Goal: Transaction & Acquisition: Download file/media

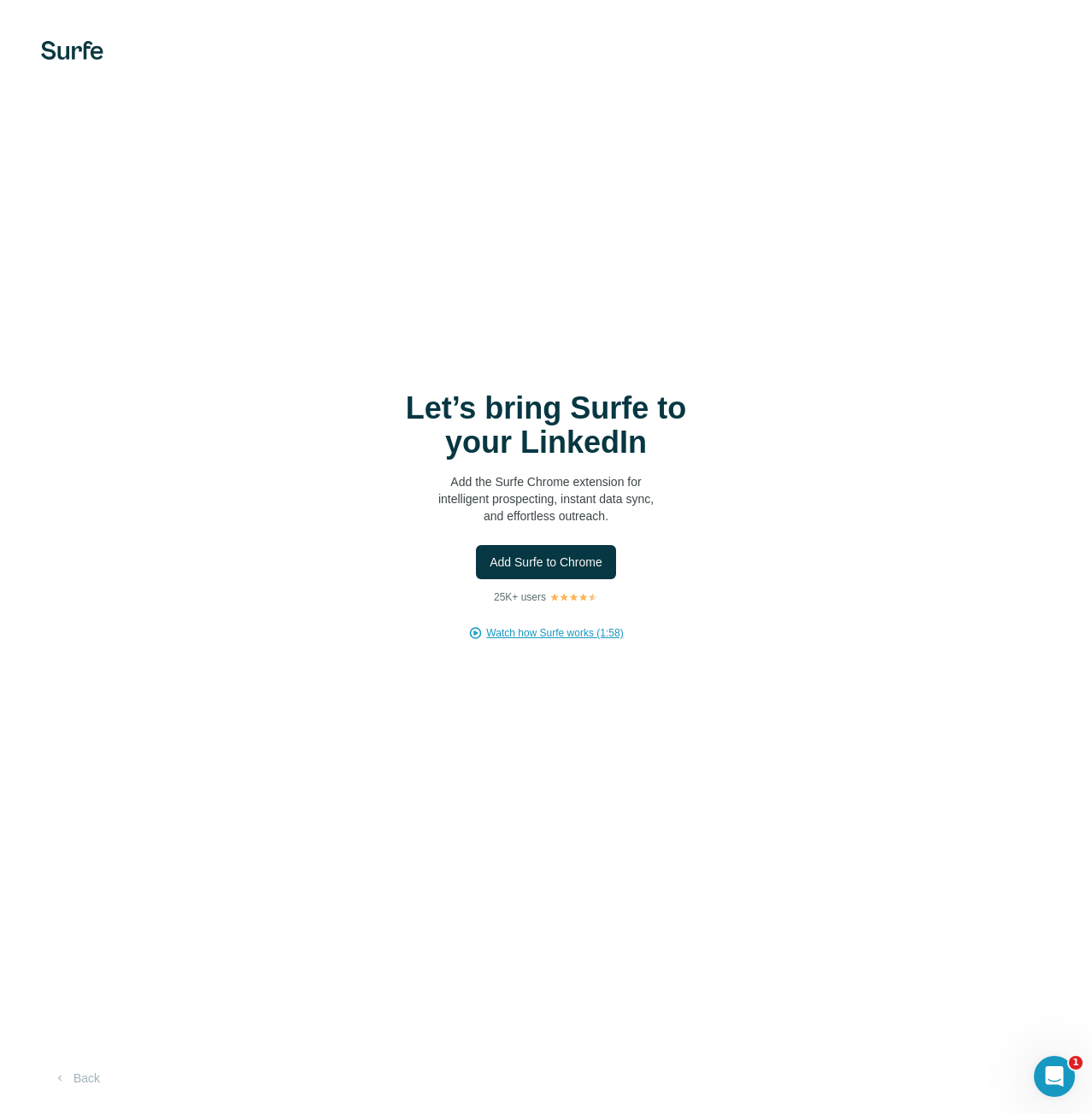
click at [531, 633] on span "Watch how Surfe works (1:58)" at bounding box center [554, 632] width 137 height 15
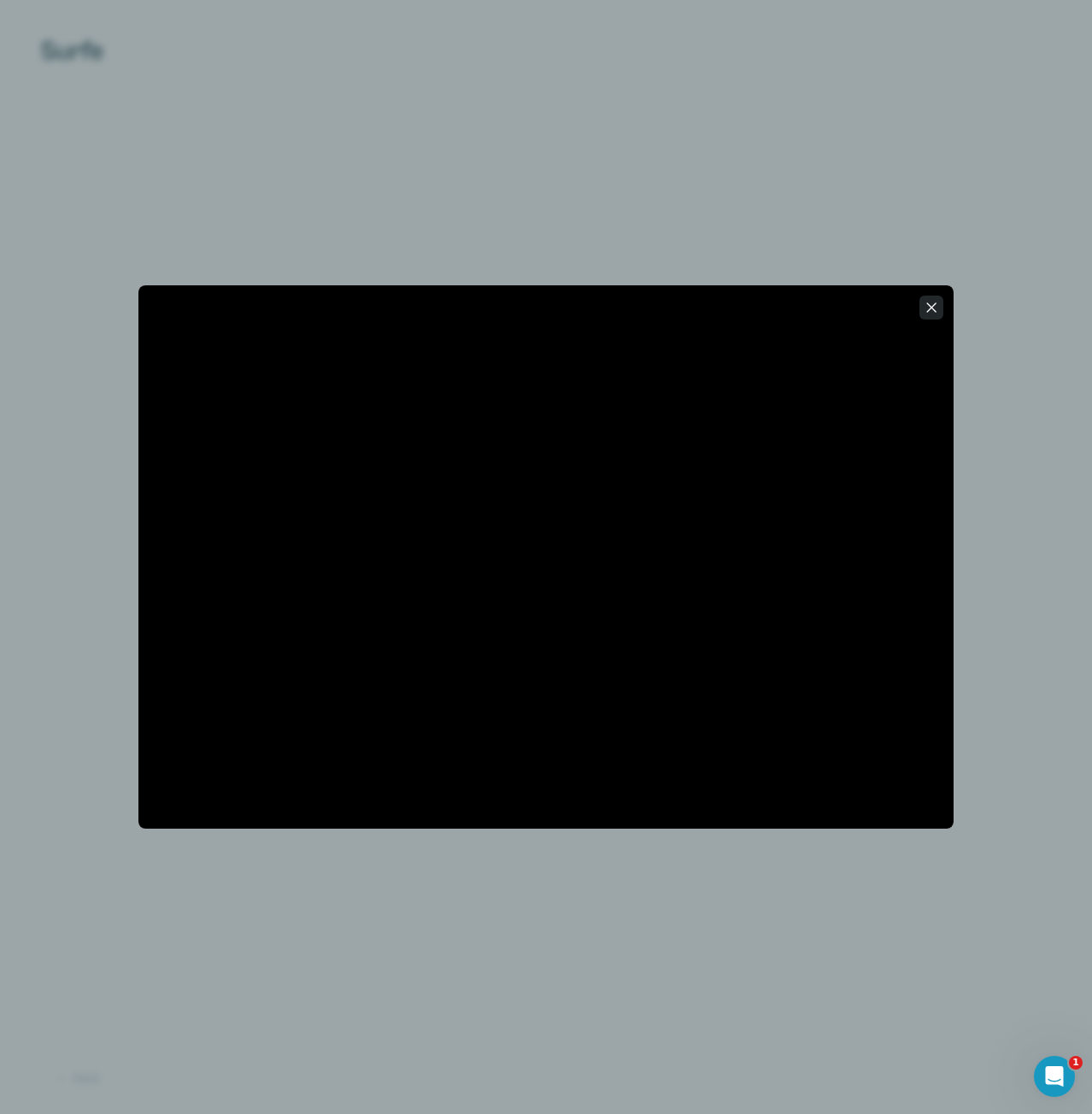
click at [929, 314] on icon "button" at bounding box center [930, 307] width 17 height 17
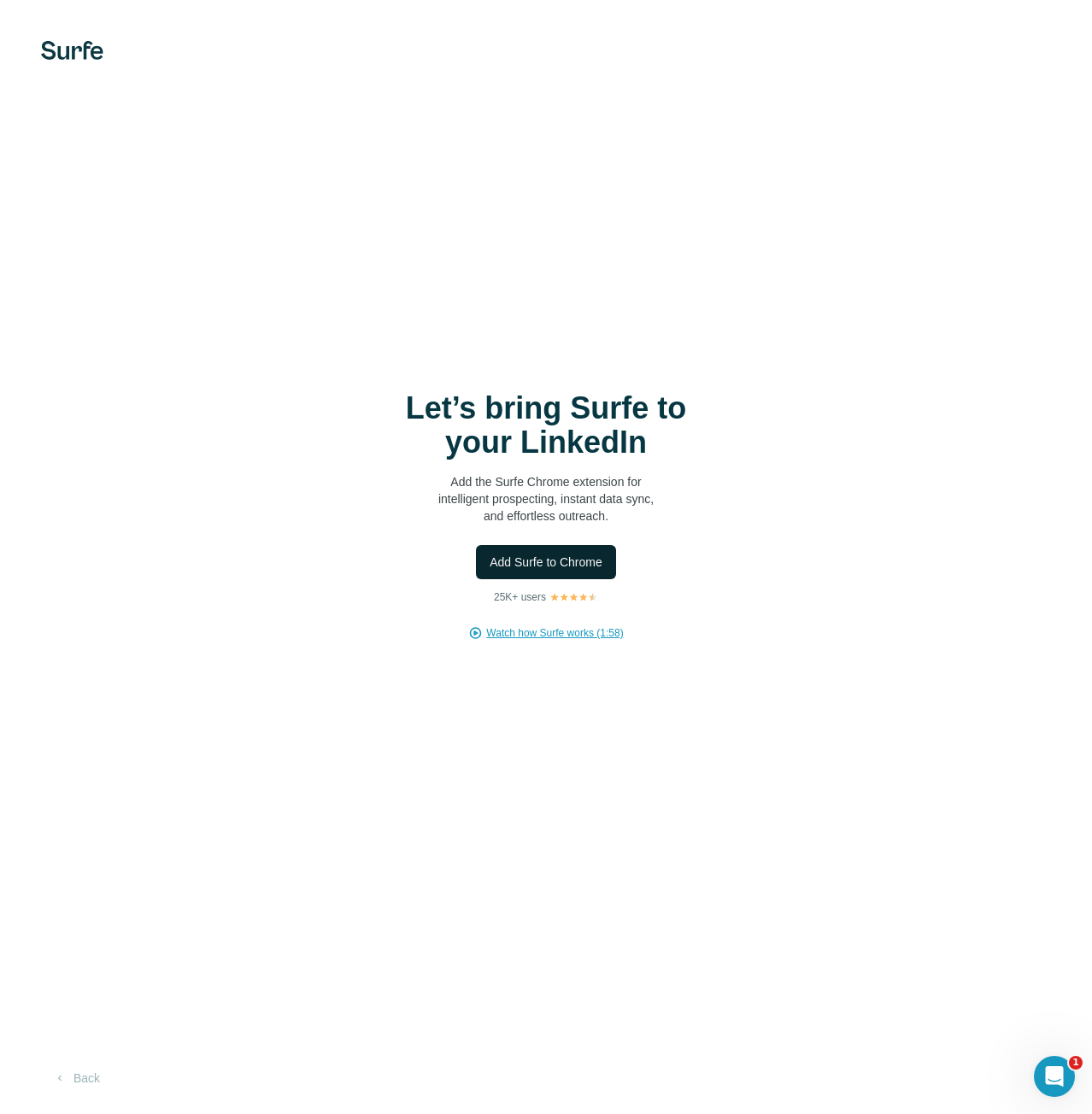
click at [582, 552] on button "Add Surfe to Chrome" at bounding box center [546, 562] width 140 height 34
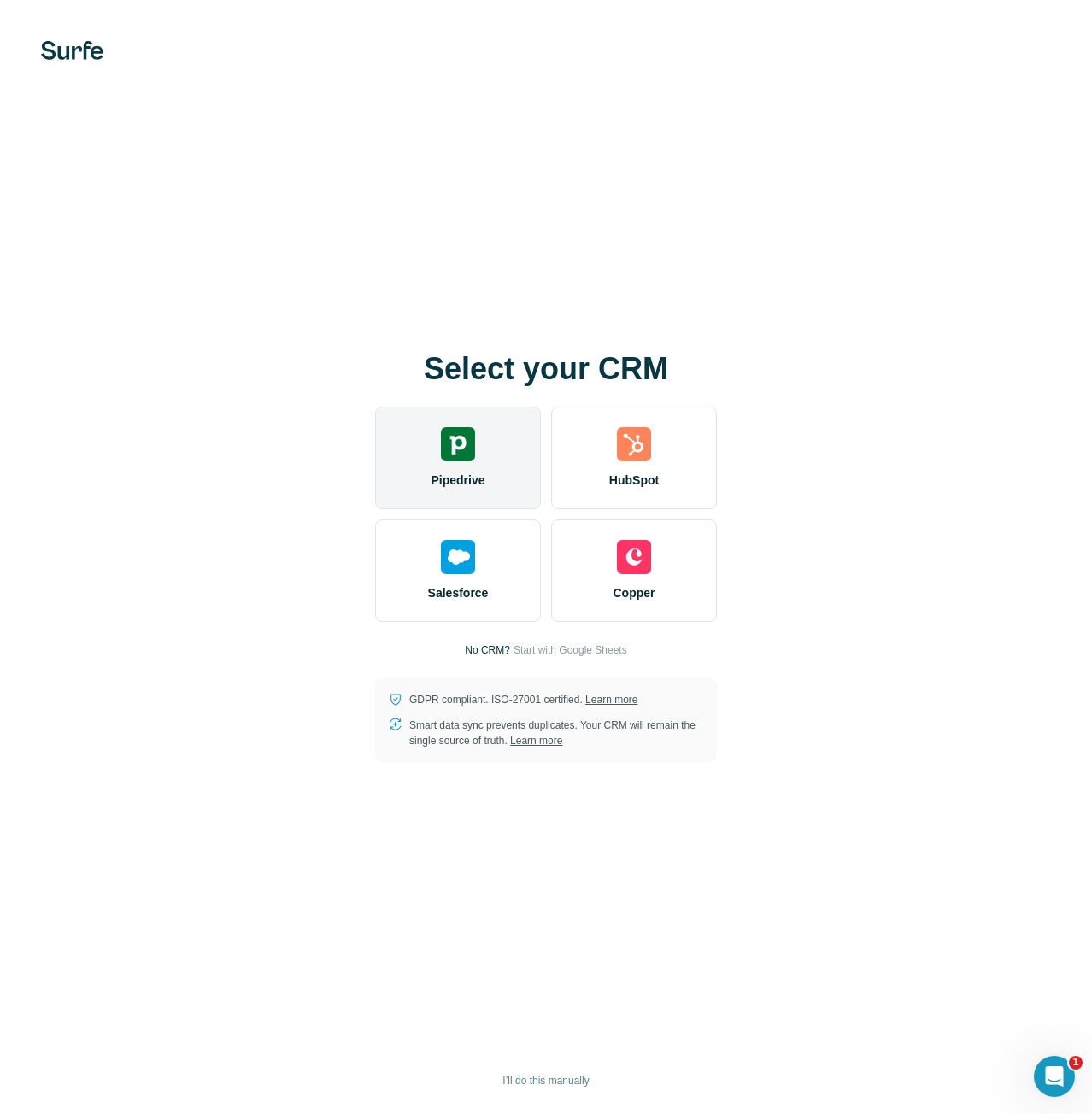
click at [458, 448] on img at bounding box center [457, 444] width 34 height 34
